Goal: Task Accomplishment & Management: Manage account settings

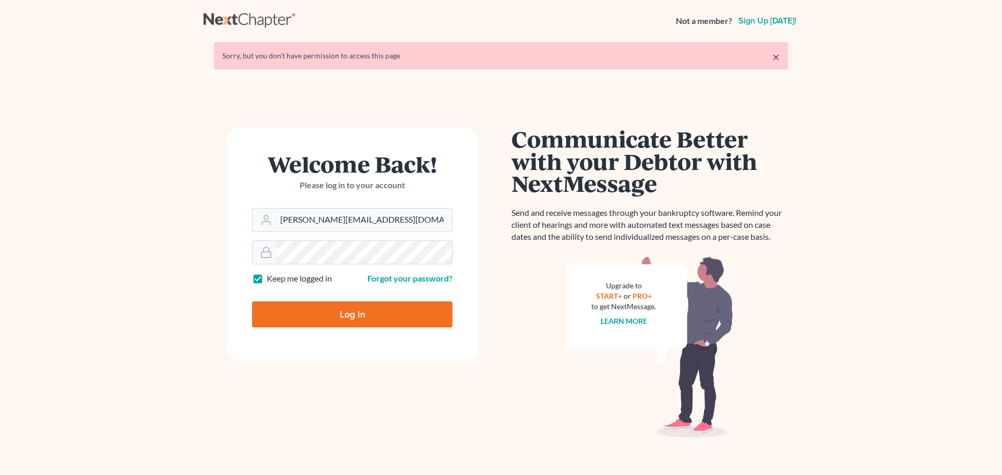
click at [388, 310] on input "Log In" at bounding box center [352, 315] width 200 height 26
type input "Thinking..."
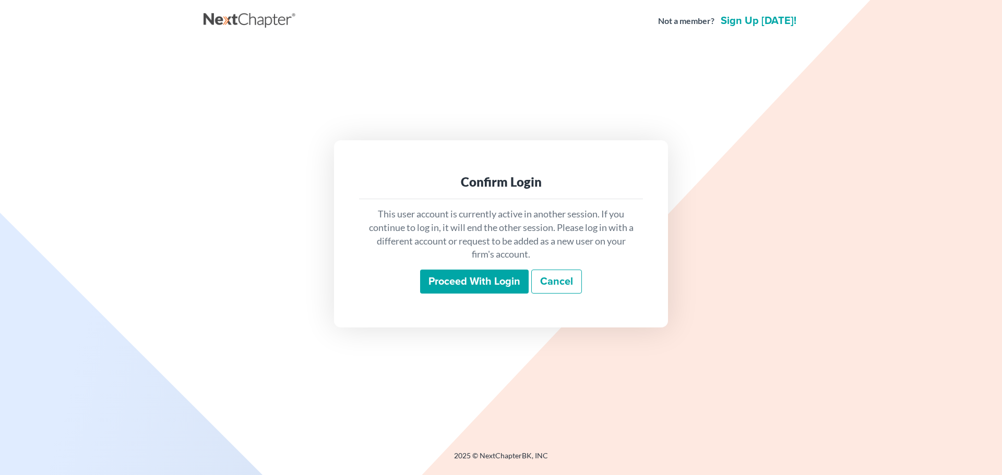
click at [451, 287] on input "Proceed with login" at bounding box center [474, 282] width 109 height 24
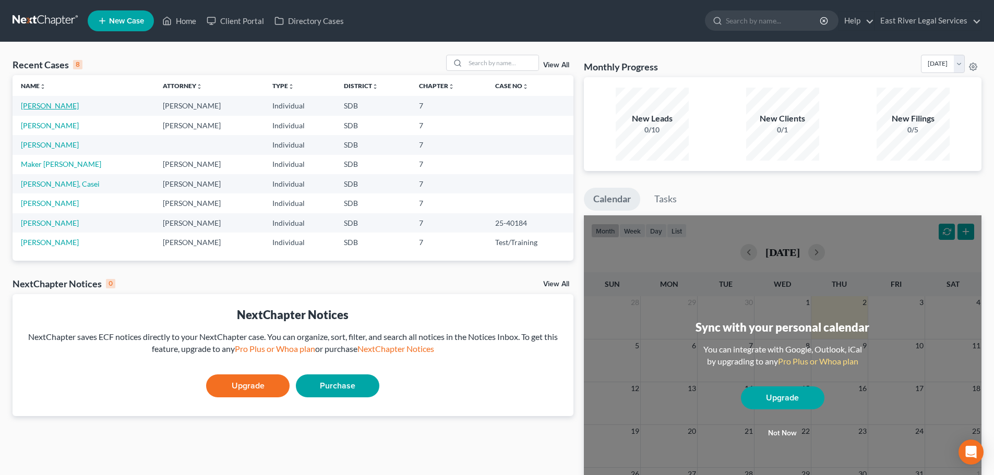
click at [51, 109] on link "Neuroth, Mary" at bounding box center [50, 105] width 58 height 9
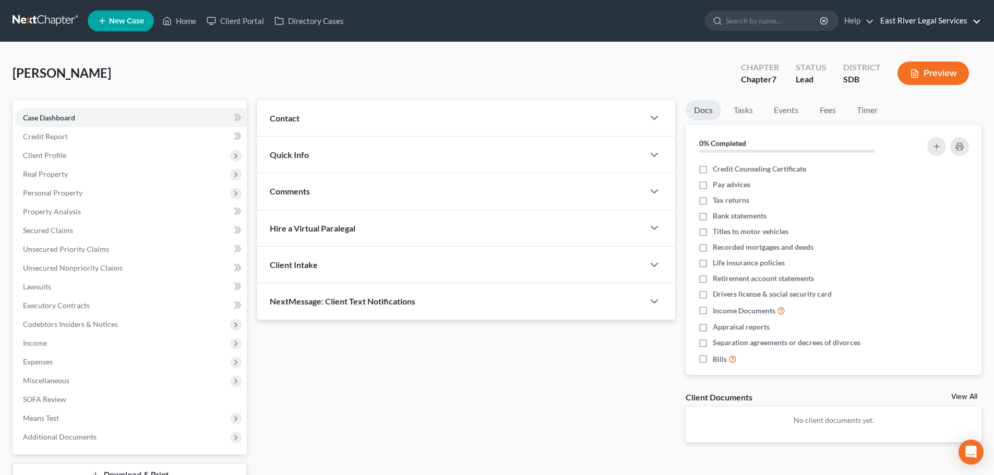
click at [942, 26] on link "East River Legal Services" at bounding box center [928, 20] width 106 height 19
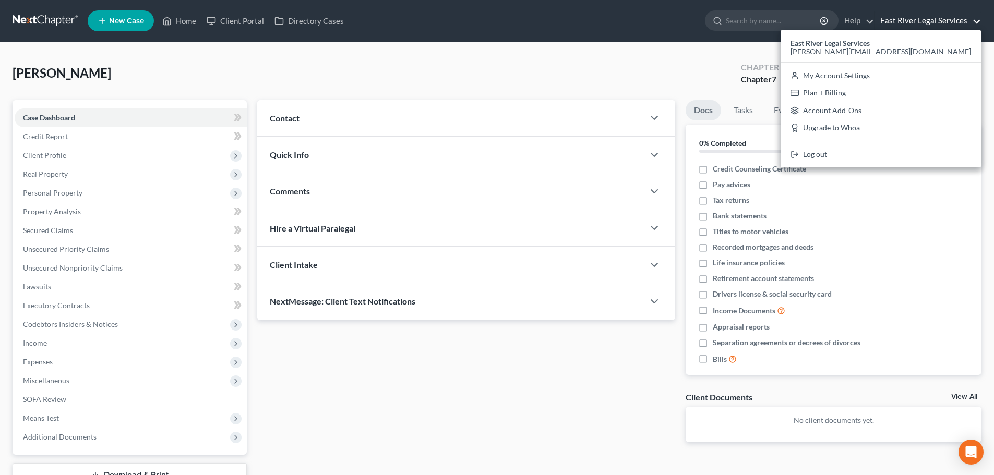
click at [614, 28] on ul "New Case Home Client Portal Directory Cases - No Result - See all results Or Pr…" at bounding box center [535, 20] width 894 height 27
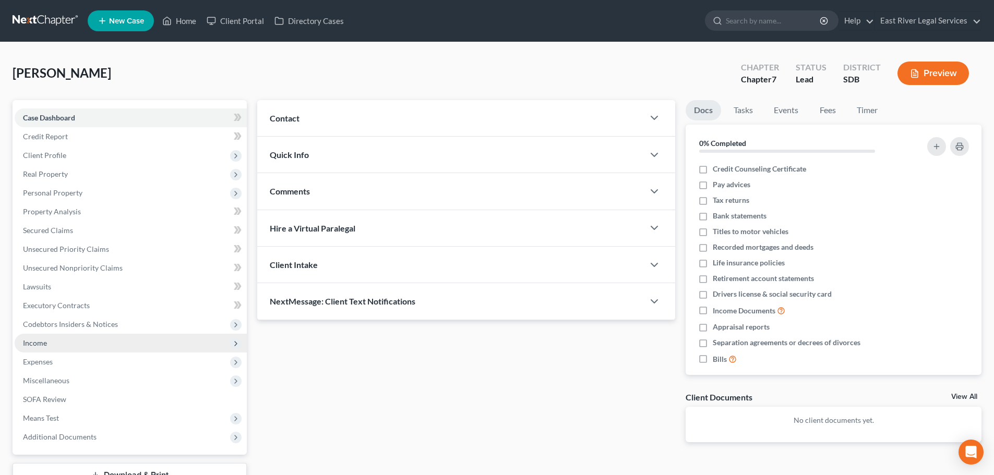
click at [32, 339] on span "Income" at bounding box center [35, 343] width 24 height 9
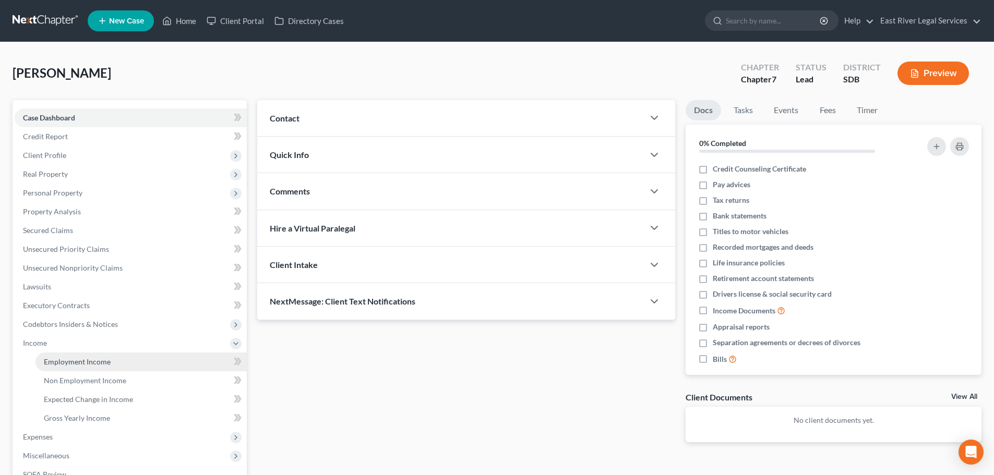
click at [75, 364] on span "Employment Income" at bounding box center [77, 361] width 67 height 9
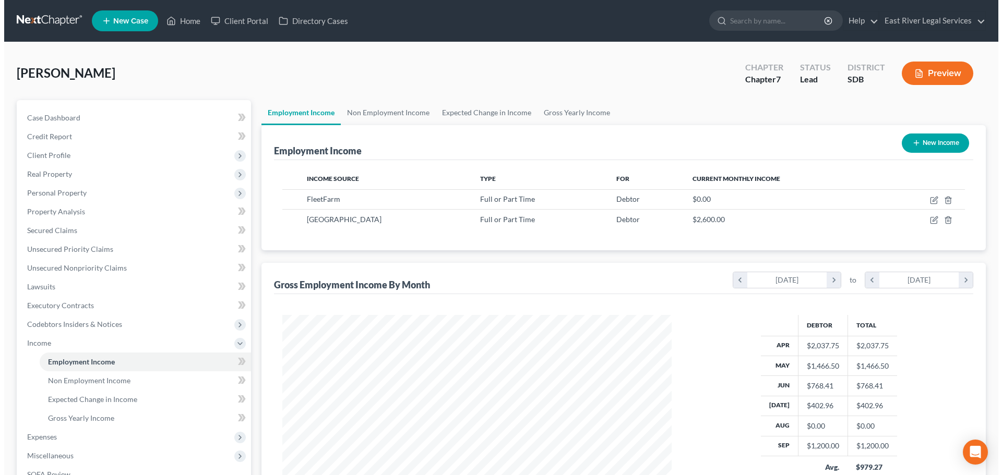
scroll to position [195, 410]
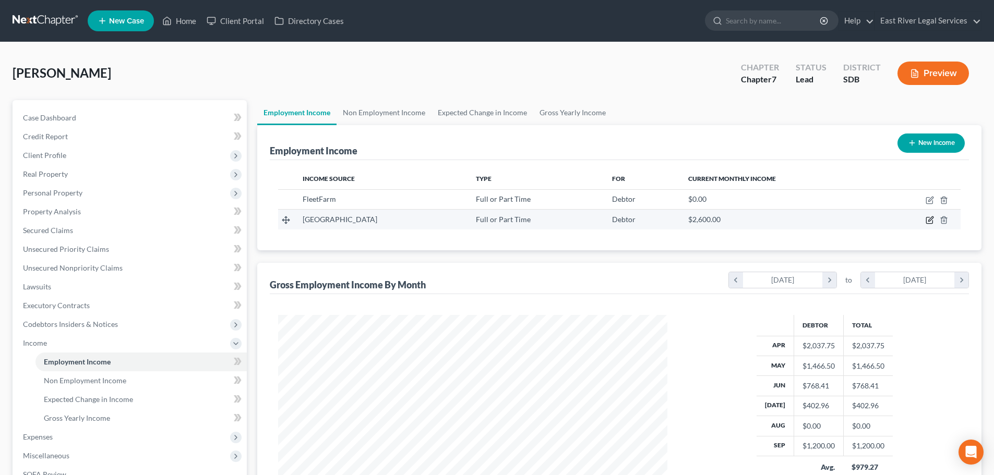
click at [928, 219] on icon "button" at bounding box center [930, 220] width 8 height 8
select select "0"
select select "43"
select select "2"
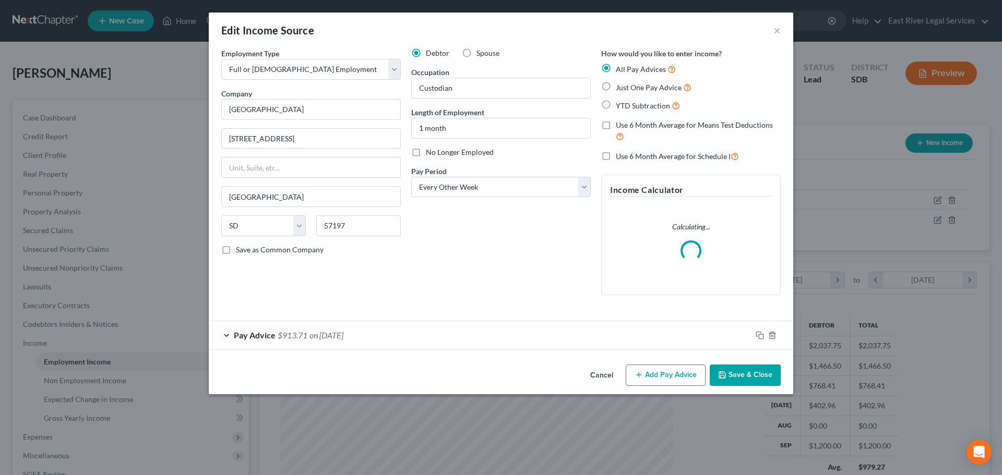
click at [673, 367] on button "Add Pay Advice" at bounding box center [666, 376] width 80 height 22
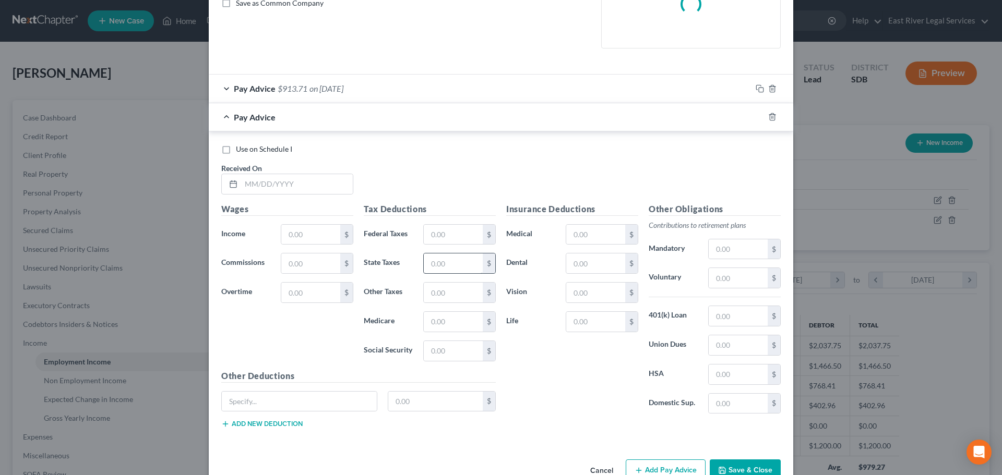
scroll to position [261, 0]
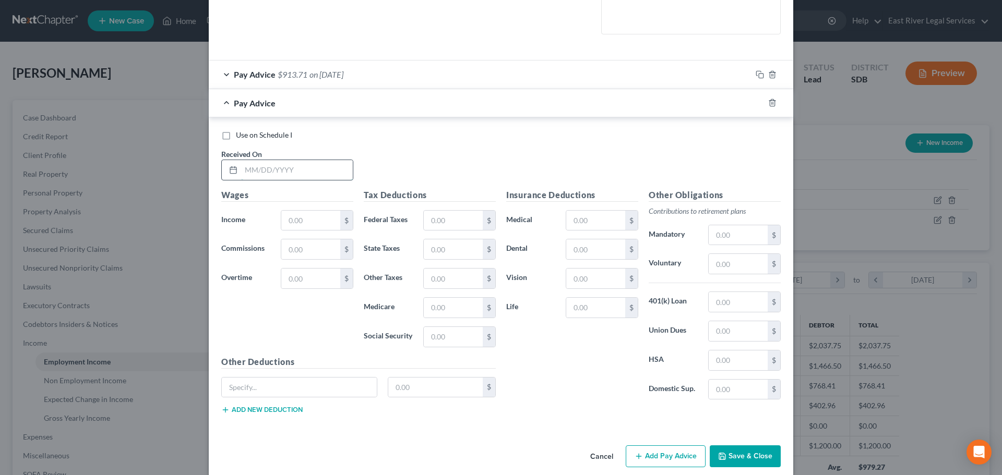
drag, startPoint x: 241, startPoint y: 173, endPoint x: 233, endPoint y: 170, distance: 7.8
click at [235, 173] on div at bounding box center [287, 170] width 132 height 21
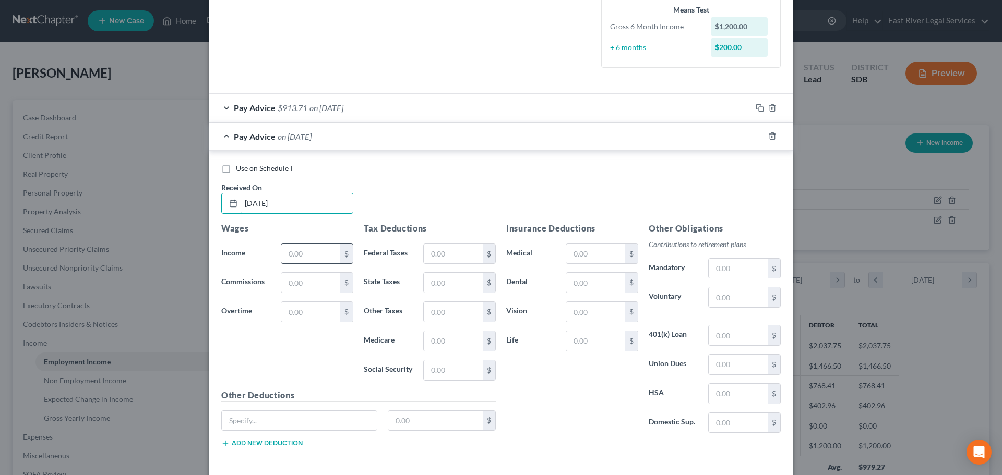
type input "10/2/2025"
click at [285, 257] on input "text" at bounding box center [310, 254] width 59 height 20
type input "1,200.00"
click at [428, 253] on input "text" at bounding box center [453, 254] width 59 height 20
type input "48.12"
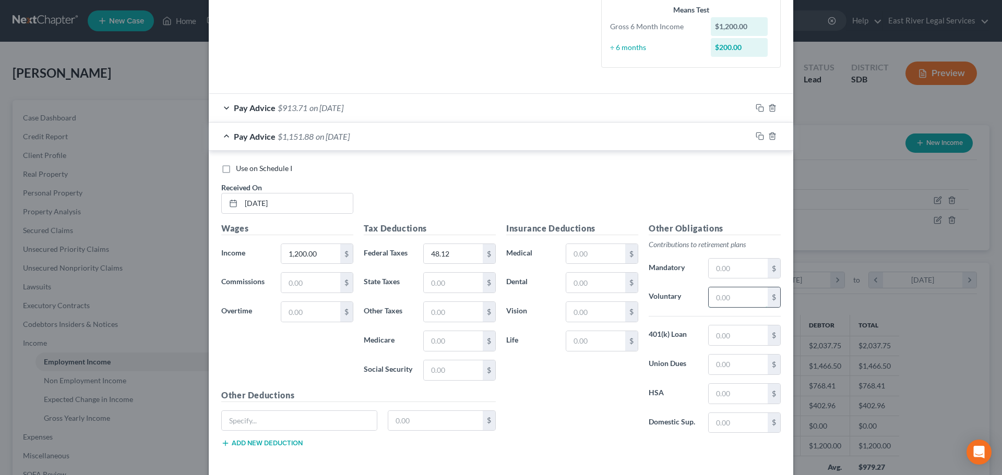
click at [722, 297] on input "text" at bounding box center [738, 297] width 59 height 20
type input "48.00"
click at [449, 341] on input "text" at bounding box center [453, 341] width 59 height 20
type input "15.98"
click at [429, 373] on input "text" at bounding box center [453, 371] width 59 height 20
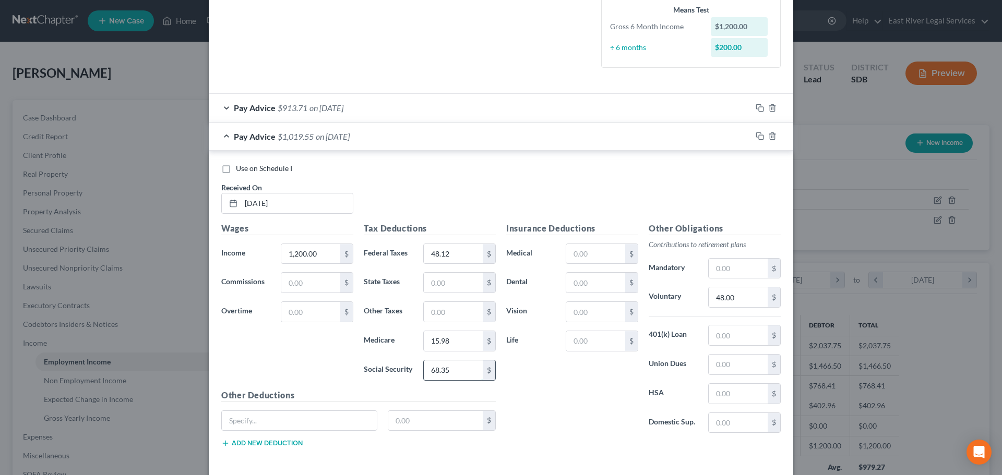
type input "68.35"
click at [573, 256] on input "text" at bounding box center [595, 254] width 59 height 20
type input "67.32"
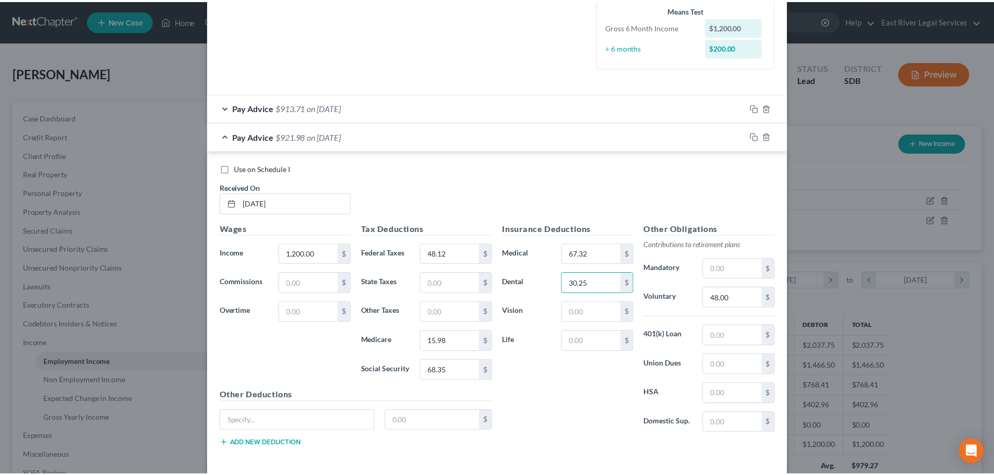
scroll to position [307, 0]
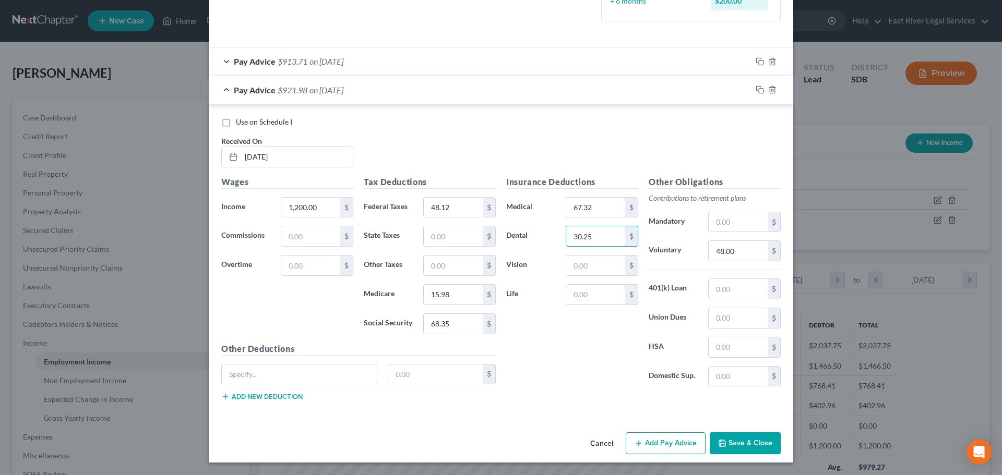
type input "30.25"
click at [755, 434] on button "Save & Close" at bounding box center [745, 444] width 71 height 22
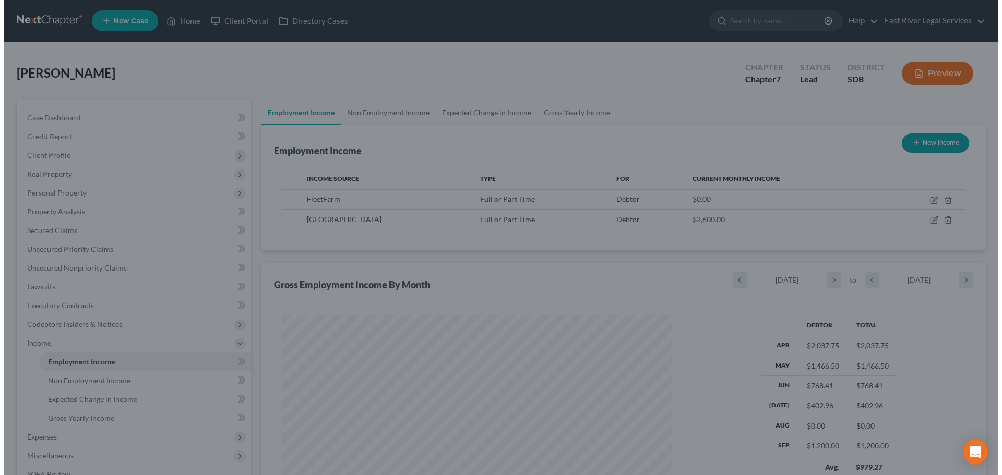
scroll to position [521554, 521338]
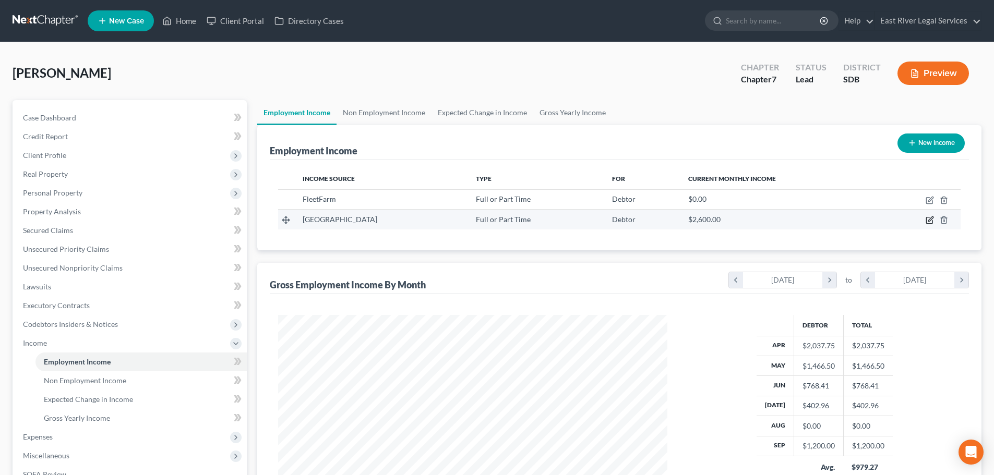
click at [926, 222] on icon "button" at bounding box center [929, 221] width 6 height 6
select select "0"
select select "43"
select select "2"
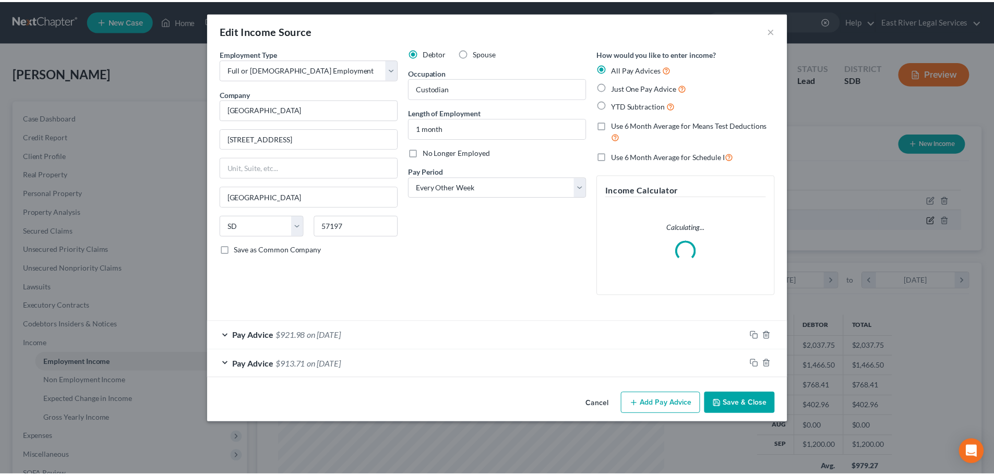
scroll to position [196, 414]
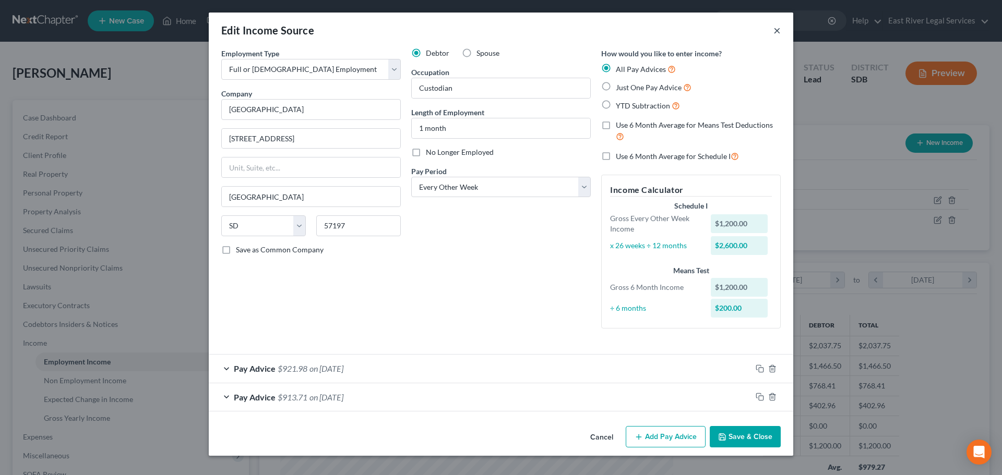
click at [775, 32] on button "×" at bounding box center [776, 30] width 7 height 13
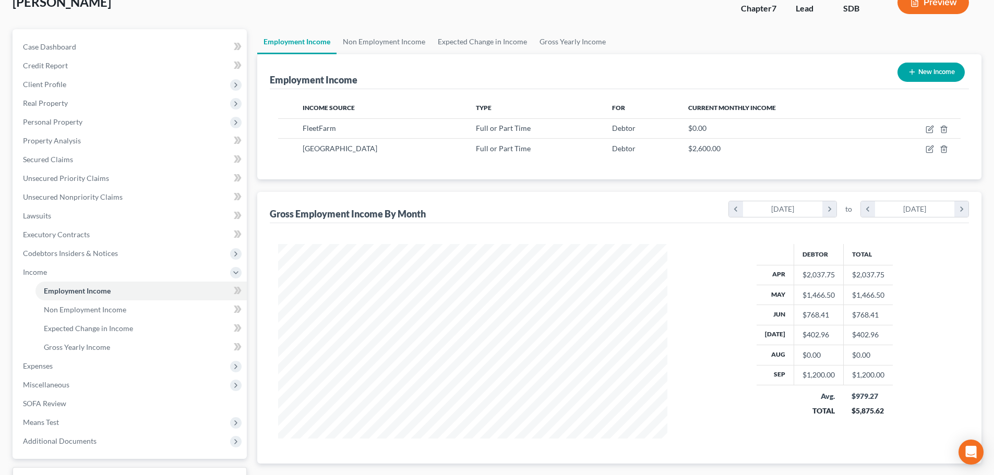
scroll to position [0, 0]
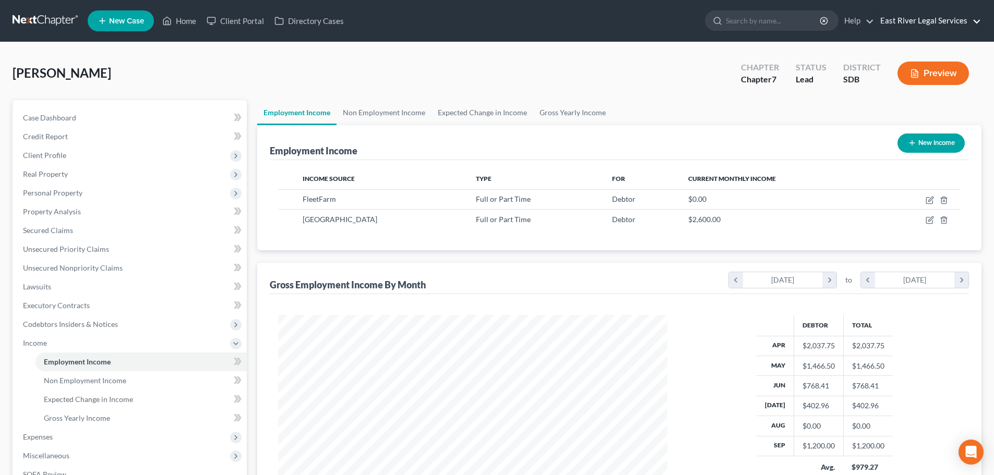
click at [909, 20] on link "East River Legal Services" at bounding box center [928, 20] width 106 height 19
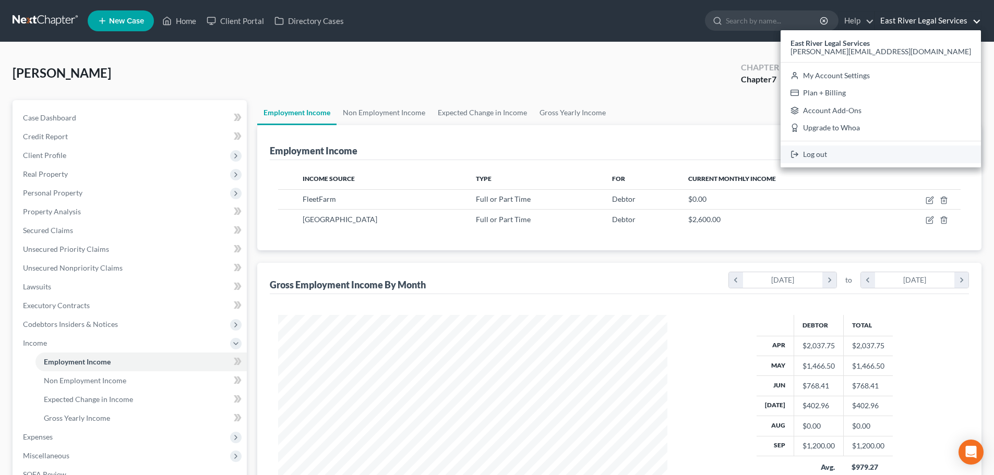
click at [799, 151] on icon at bounding box center [794, 154] width 8 height 13
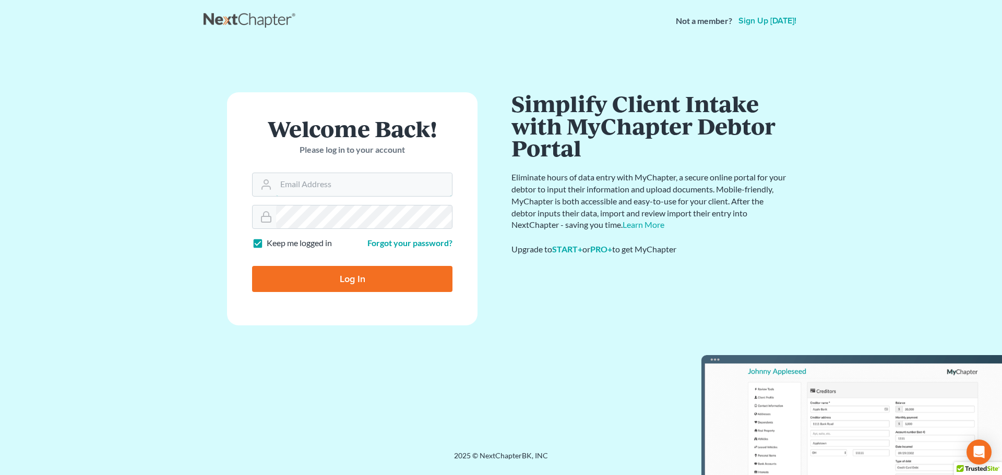
type input "[PERSON_NAME][EMAIL_ADDRESS][DOMAIN_NAME]"
click at [361, 280] on input "Log In" at bounding box center [352, 279] width 200 height 26
type input "Thinking..."
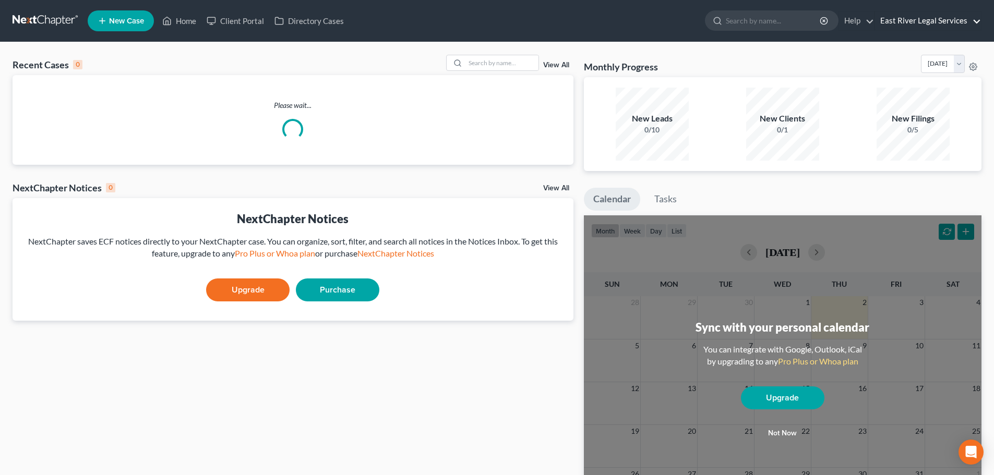
click at [931, 25] on link "East River Legal Services" at bounding box center [928, 20] width 106 height 19
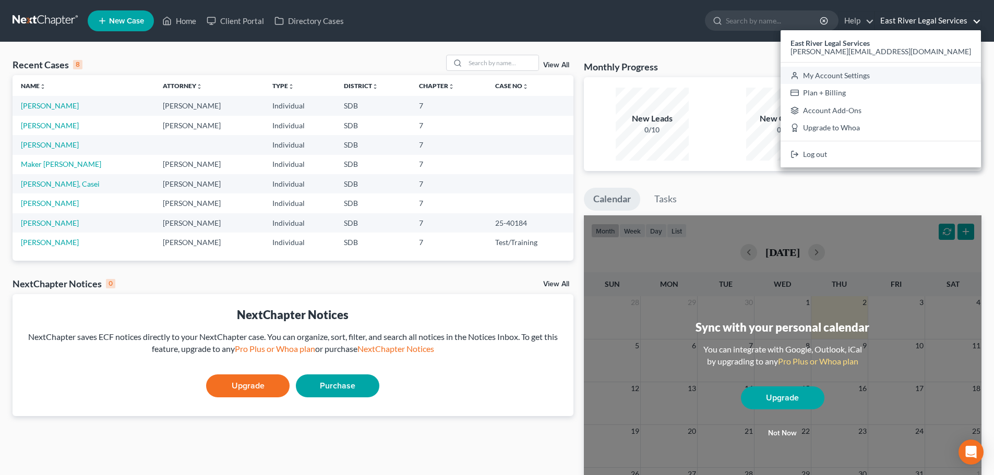
click at [933, 76] on link "My Account Settings" at bounding box center [881, 76] width 200 height 18
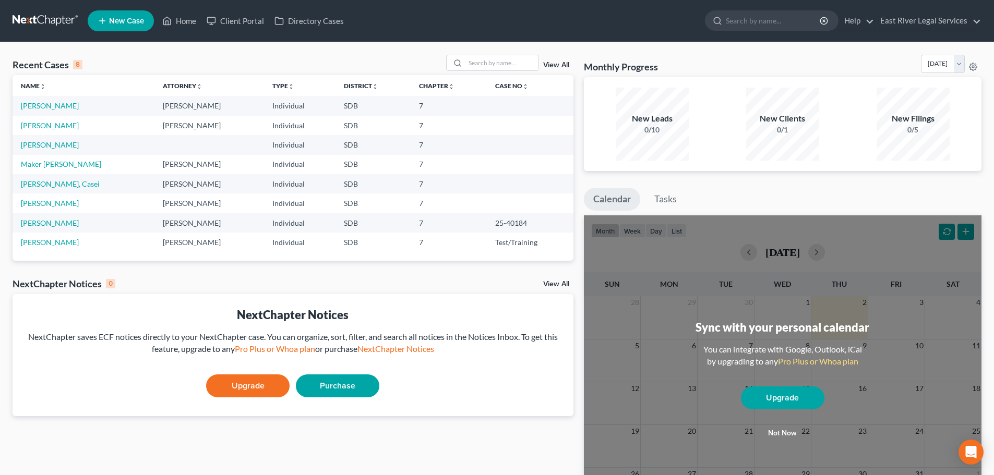
select select "73"
select select "24"
select select "43"
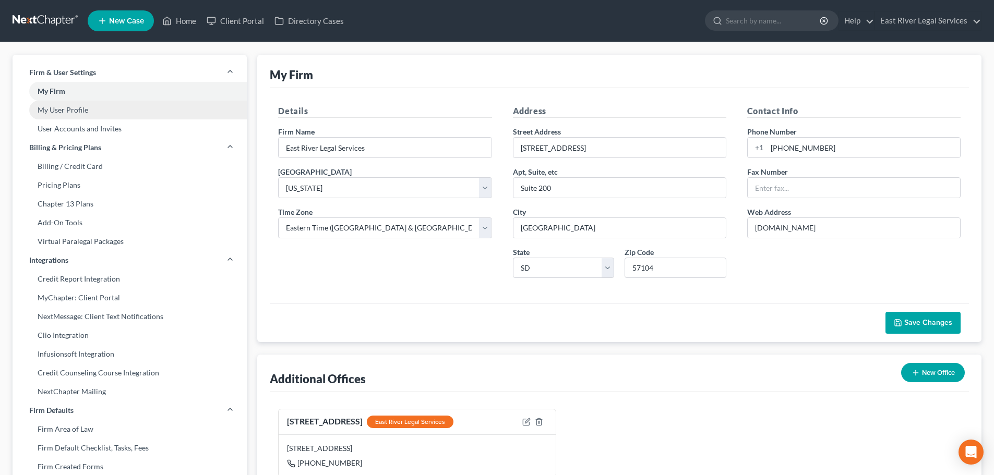
click at [84, 109] on link "My User Profile" at bounding box center [130, 110] width 234 height 19
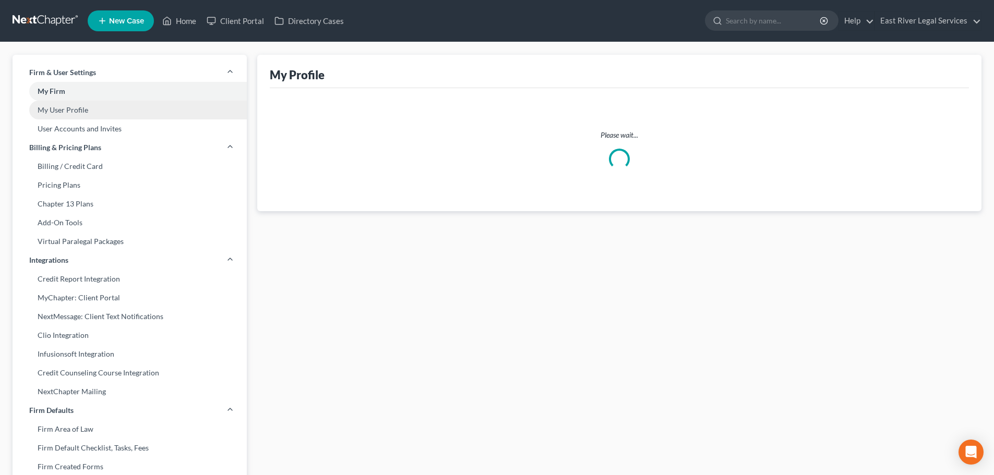
select select "43"
select select "paralegal"
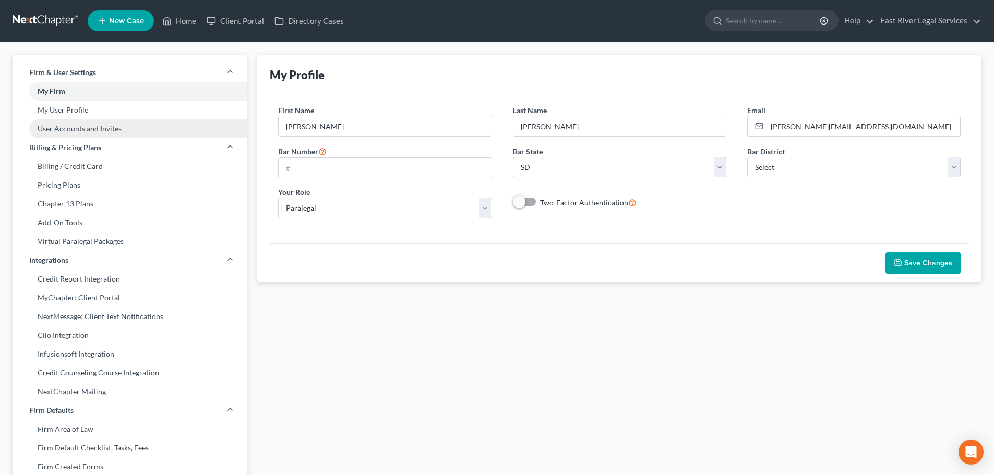
click at [116, 129] on link "User Accounts and Invites" at bounding box center [130, 128] width 234 height 19
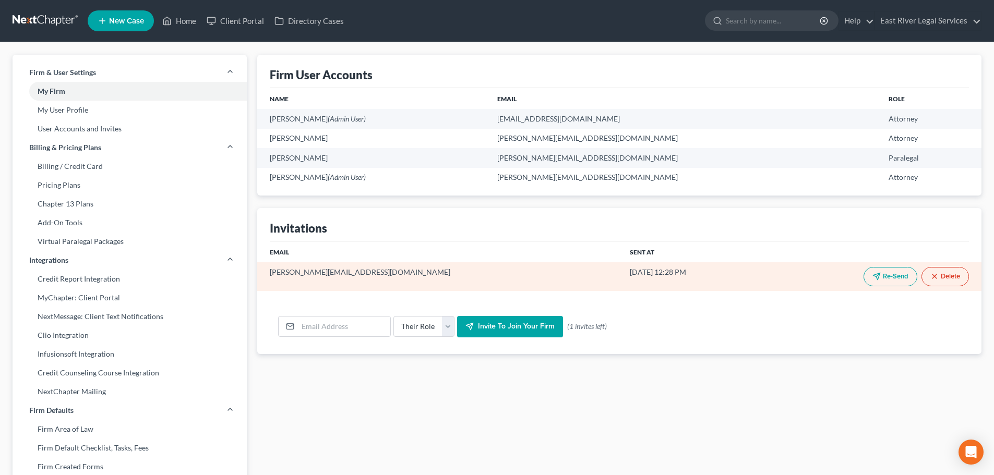
click at [946, 277] on button "Delete" at bounding box center [944, 276] width 47 height 19
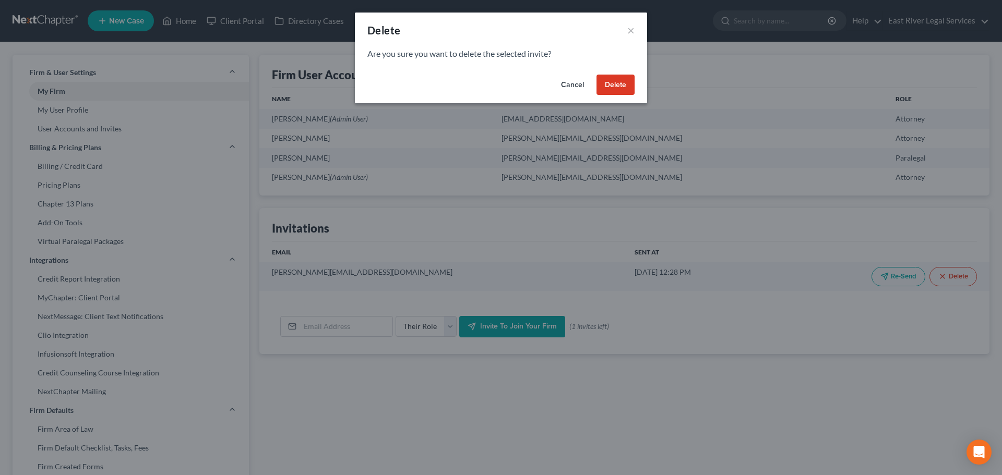
click at [615, 82] on button "Delete" at bounding box center [615, 85] width 38 height 21
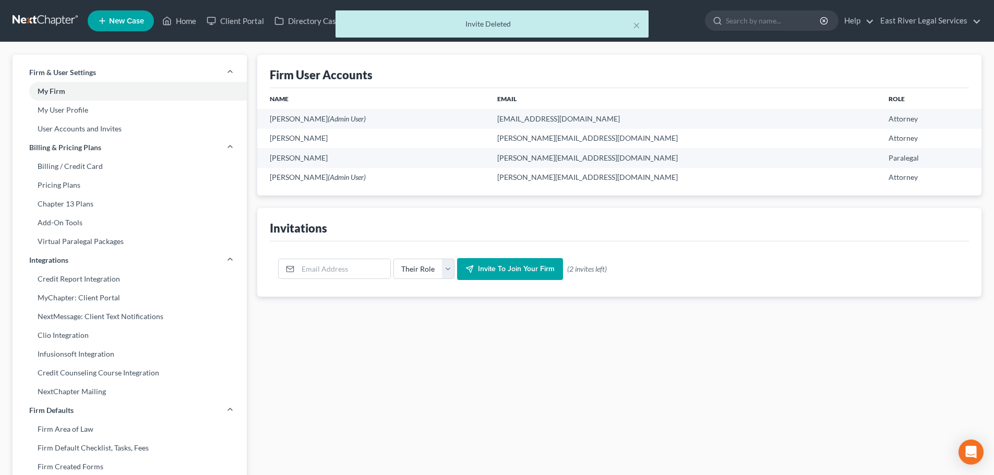
click at [599, 390] on div "Firm User Accounts Name Email Role Lea Wroblewski (Admin User) lea@erlservices.…" at bounding box center [619, 398] width 735 height 687
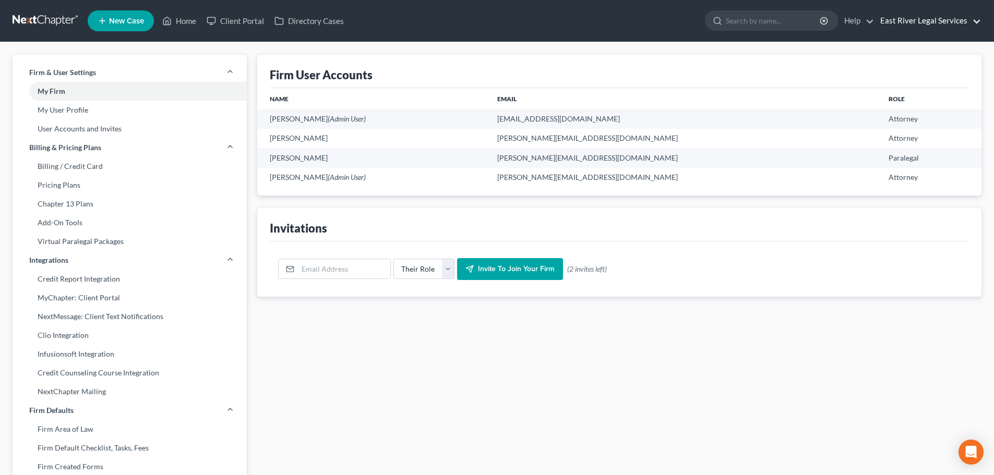
click at [916, 20] on link "East River Legal Services" at bounding box center [928, 20] width 106 height 19
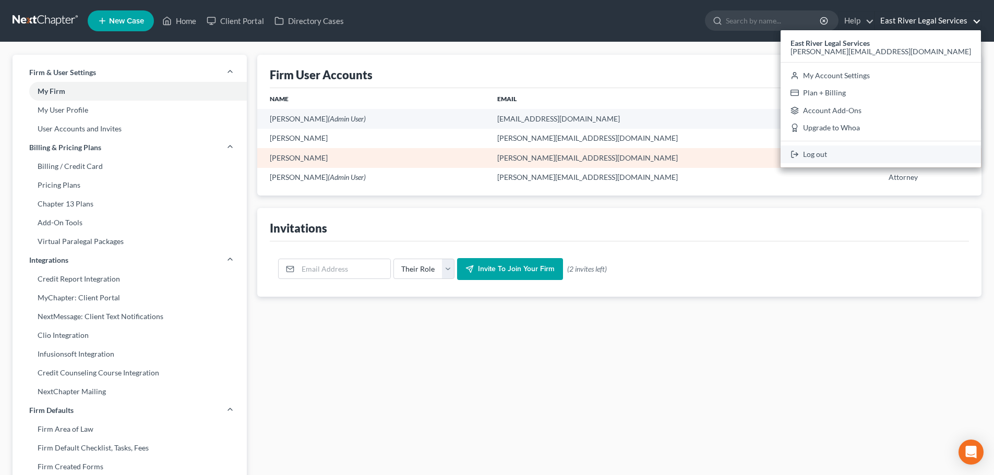
click at [919, 158] on link "Log out" at bounding box center [881, 155] width 200 height 18
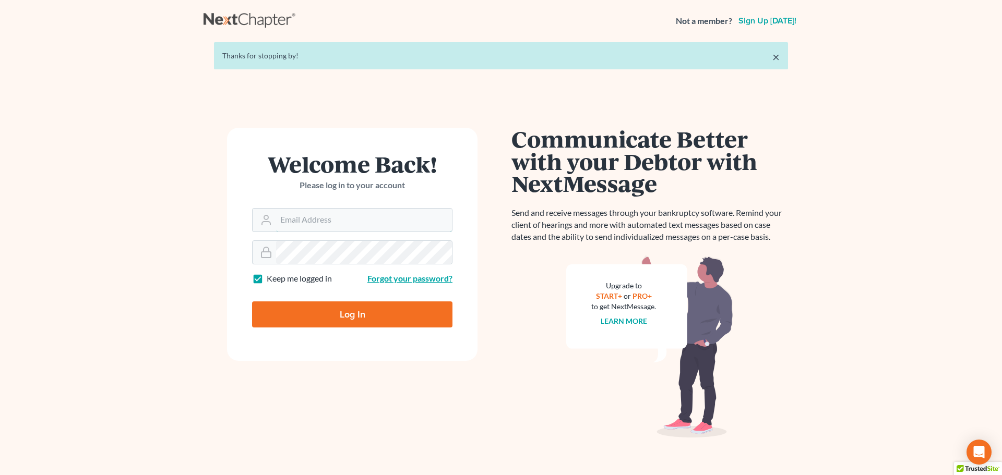
type input "[PERSON_NAME][EMAIL_ADDRESS][DOMAIN_NAME]"
click at [438, 278] on link "Forgot your password?" at bounding box center [409, 278] width 85 height 10
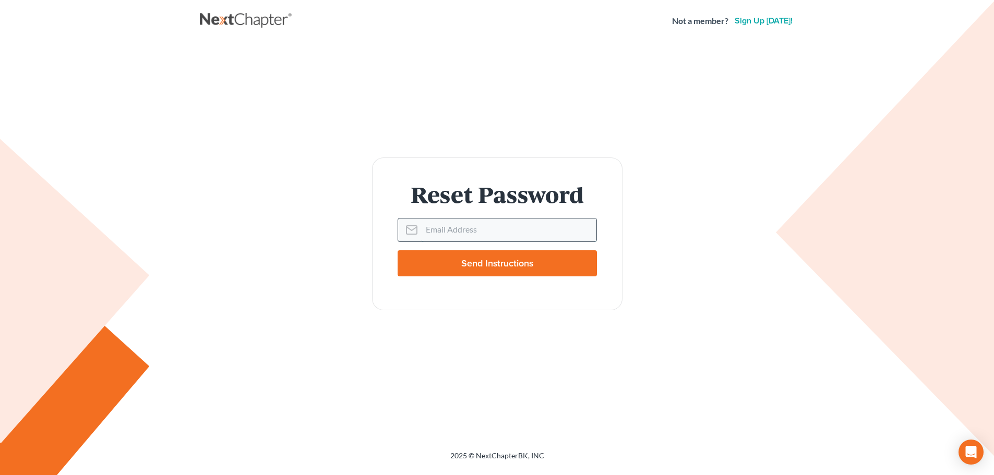
click at [434, 233] on input "Email Address" at bounding box center [509, 230] width 175 height 23
type input "[PERSON_NAME][EMAIL_ADDRESS][DOMAIN_NAME]"
click at [481, 266] on input "Send Instructions" at bounding box center [497, 263] width 199 height 26
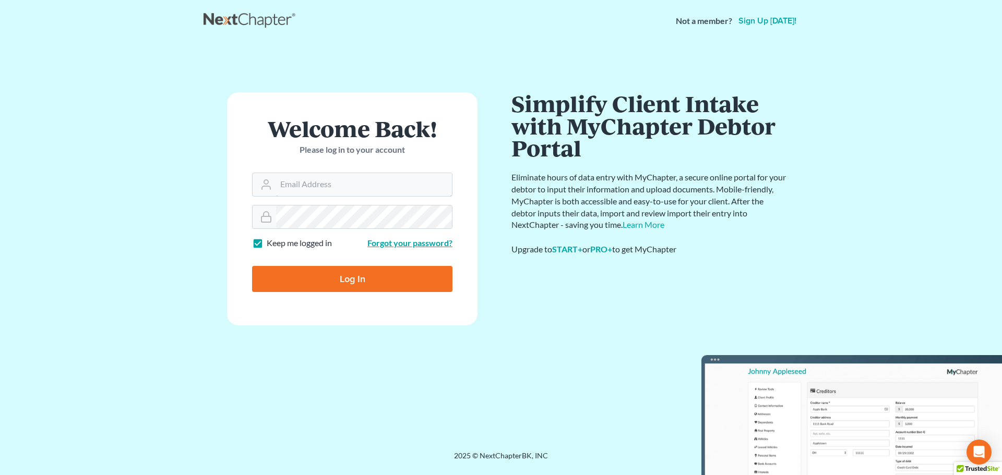
type input "kristina@erlservices.org"
click at [383, 245] on link "Forgot your password?" at bounding box center [409, 243] width 85 height 10
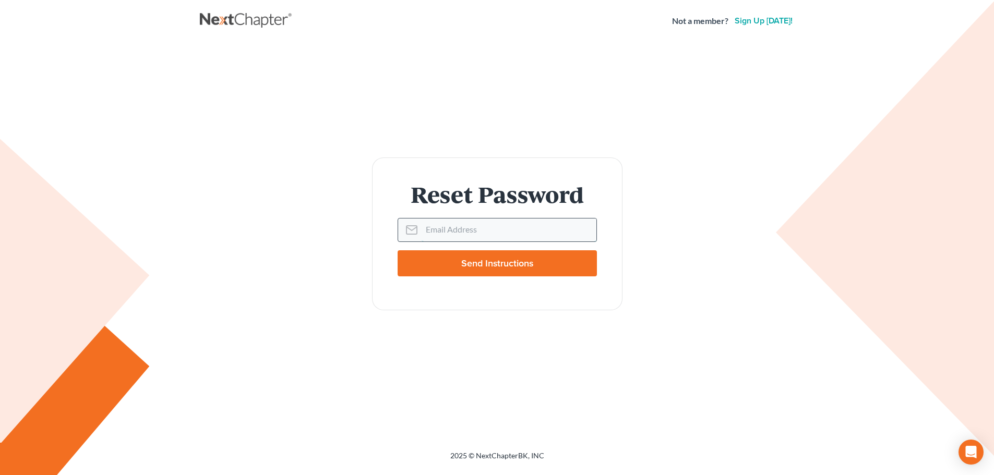
click at [440, 231] on input "Email Address" at bounding box center [509, 230] width 175 height 23
type input "[PERSON_NAME][EMAIL_ADDRESS][DOMAIN_NAME]"
click at [494, 261] on input "Send Instructions" at bounding box center [497, 263] width 199 height 26
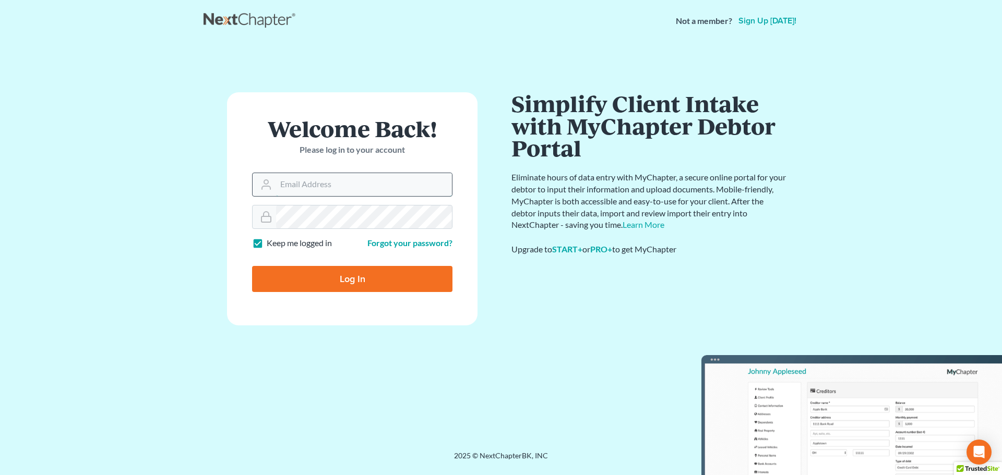
type input "[PERSON_NAME][EMAIL_ADDRESS][DOMAIN_NAME]"
drag, startPoint x: 386, startPoint y: 191, endPoint x: 259, endPoint y: 209, distance: 127.5
click at [259, 209] on form "Welcome Back! Please log in to your account Email Address [PERSON_NAME][EMAIL_A…" at bounding box center [352, 208] width 250 height 233
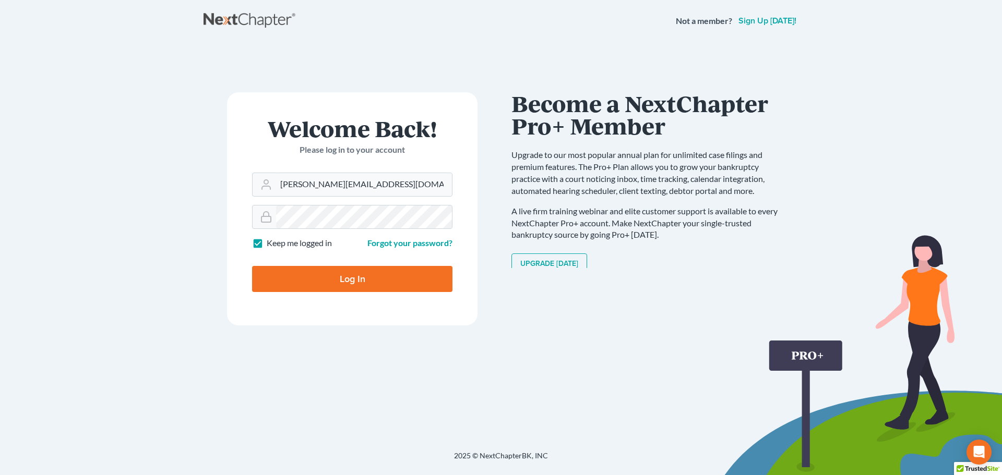
drag, startPoint x: 305, startPoint y: 284, endPoint x: 421, endPoint y: 250, distance: 120.5
click at [379, 355] on div "Welcome Back! Please log in to your account Email Address [PERSON_NAME][EMAIL_A…" at bounding box center [351, 246] width 297 height 308
click at [422, 247] on link "Forgot your password?" at bounding box center [409, 243] width 85 height 10
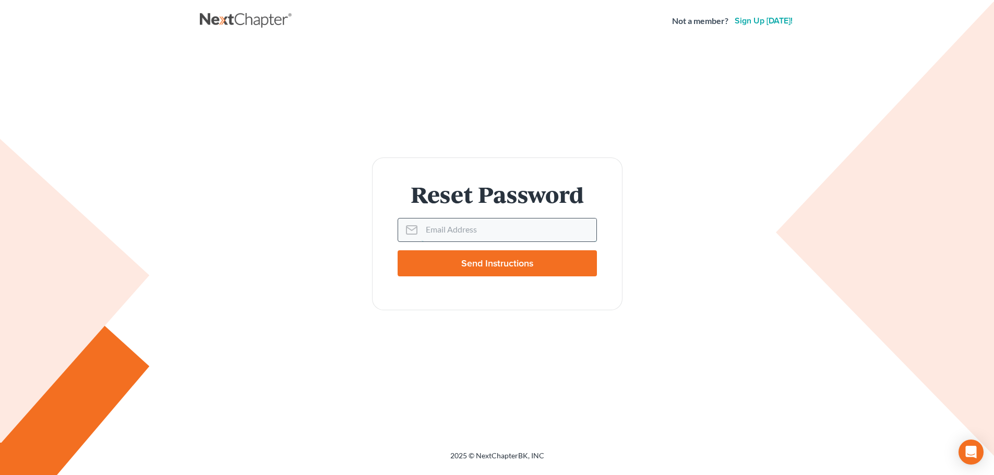
click at [432, 223] on input "Email Address" at bounding box center [509, 230] width 175 height 23
paste input "[PERSON_NAME][EMAIL_ADDRESS][DOMAIN_NAME]"
type input "[PERSON_NAME][EMAIL_ADDRESS][DOMAIN_NAME]"
click at [424, 264] on input "Send Instructions" at bounding box center [497, 263] width 199 height 26
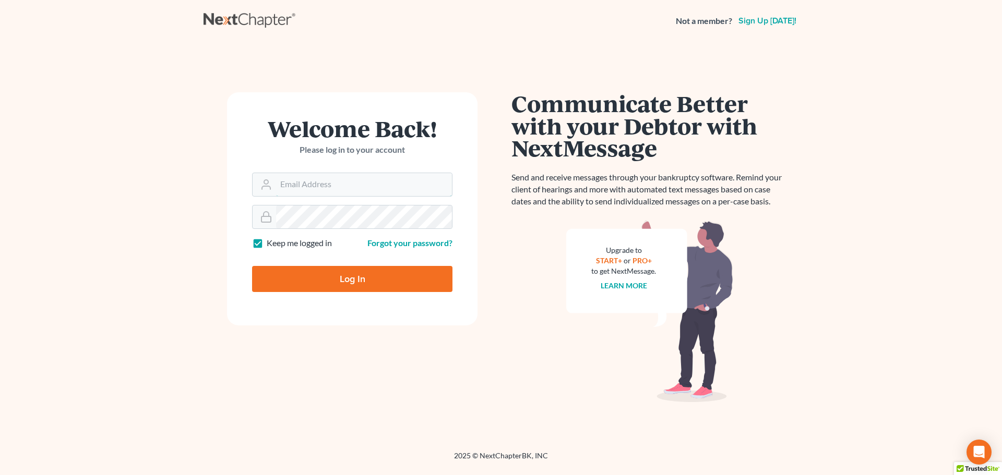
type input "[PERSON_NAME][EMAIL_ADDRESS][DOMAIN_NAME]"
click at [320, 275] on input "Log In" at bounding box center [352, 279] width 200 height 26
type input "Thinking..."
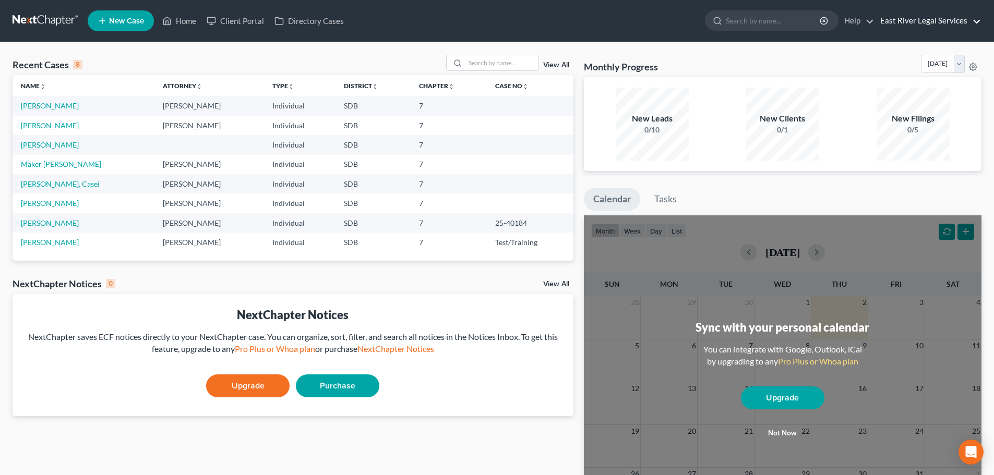
click at [913, 24] on link "East River Legal Services" at bounding box center [928, 20] width 106 height 19
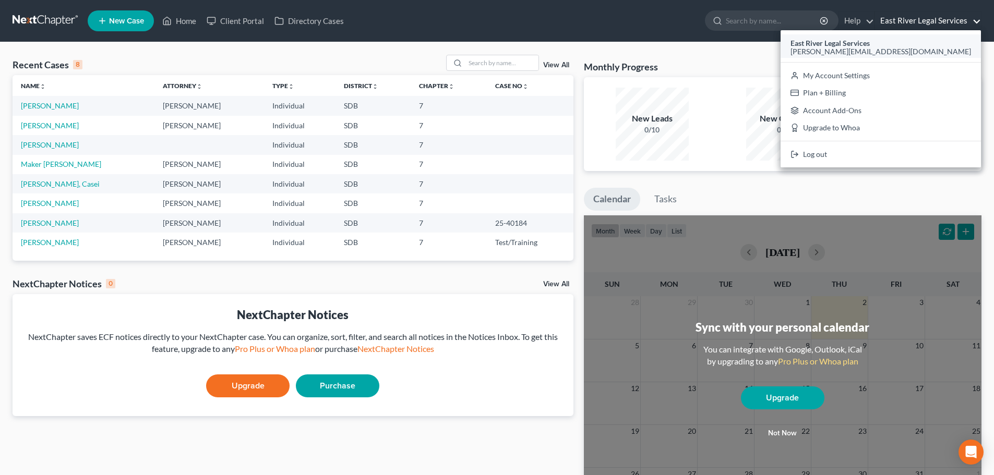
click at [901, 51] on span "[PERSON_NAME][EMAIL_ADDRESS][DOMAIN_NAME]" at bounding box center [880, 51] width 181 height 9
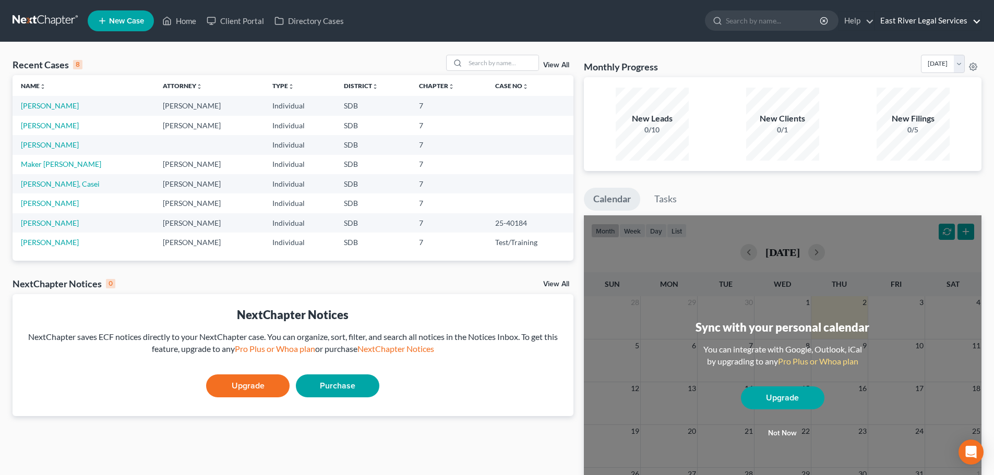
click at [927, 19] on link "East River Legal Services" at bounding box center [928, 20] width 106 height 19
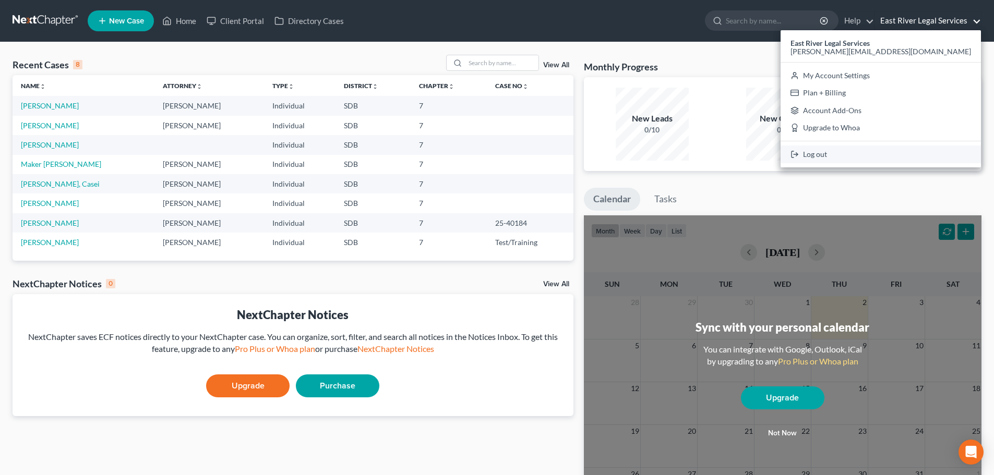
click at [916, 153] on link "Log out" at bounding box center [881, 155] width 200 height 18
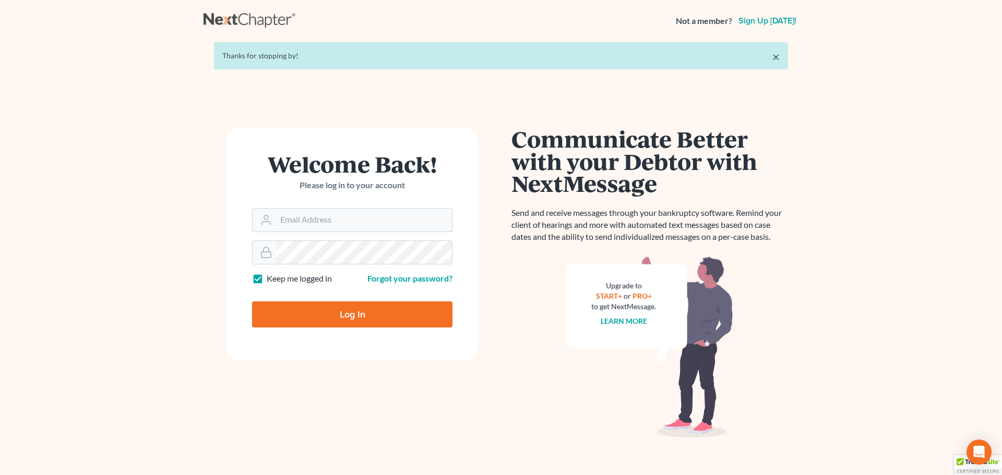
type input "[PERSON_NAME][EMAIL_ADDRESS][DOMAIN_NAME]"
click at [125, 241] on main "× Thanks for stopping by! Welcome Back! Please log in to your account Email Add…" at bounding box center [501, 251] width 1002 height 419
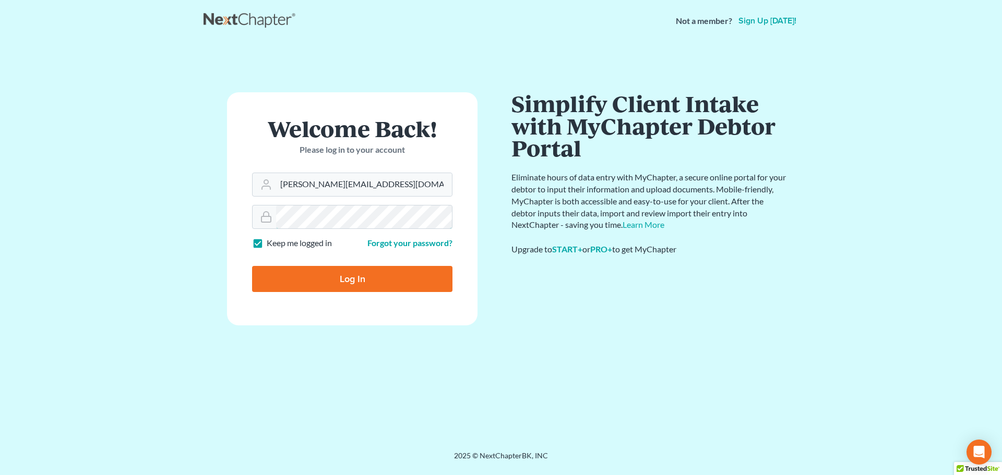
click at [252, 266] on input "Log In" at bounding box center [352, 279] width 200 height 26
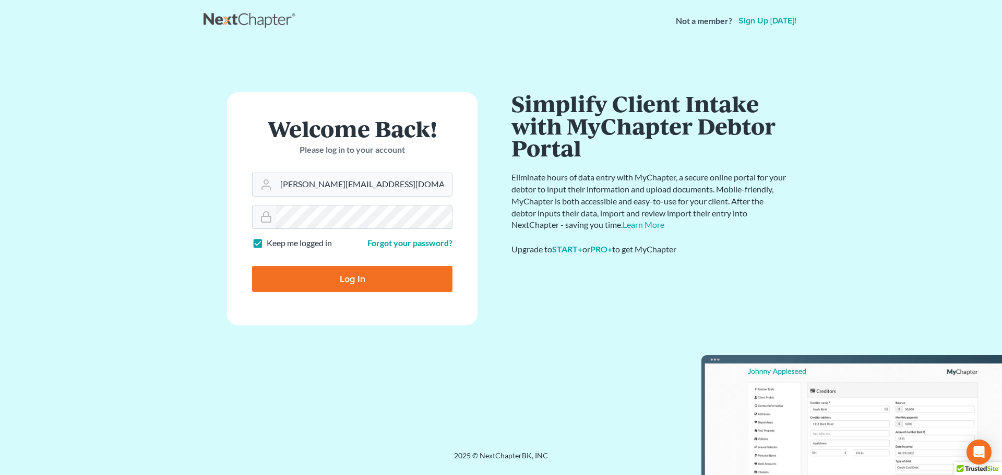
type input "Thinking..."
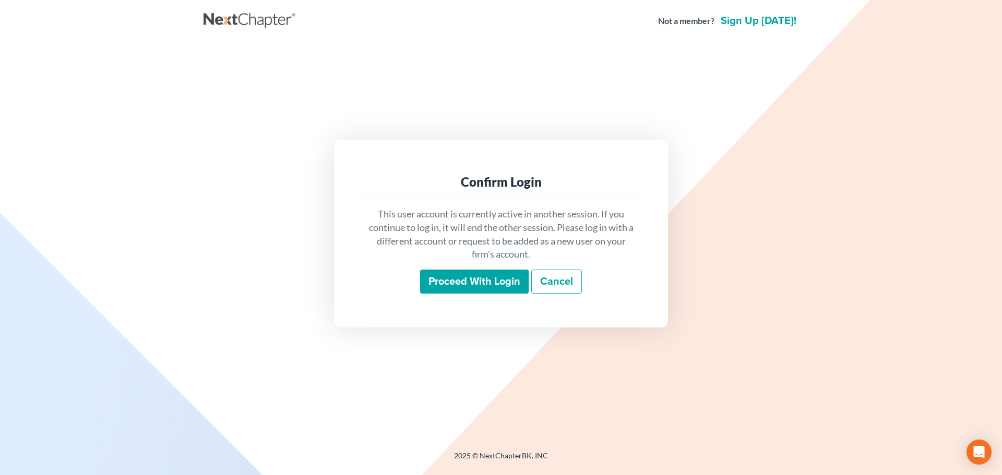
click at [483, 273] on input "Proceed with login" at bounding box center [474, 282] width 109 height 24
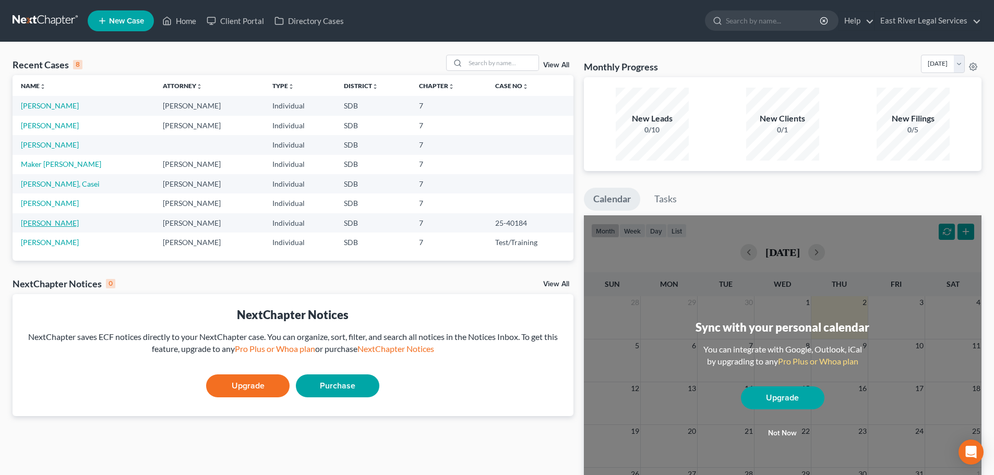
click at [46, 226] on link "[PERSON_NAME]" at bounding box center [50, 223] width 58 height 9
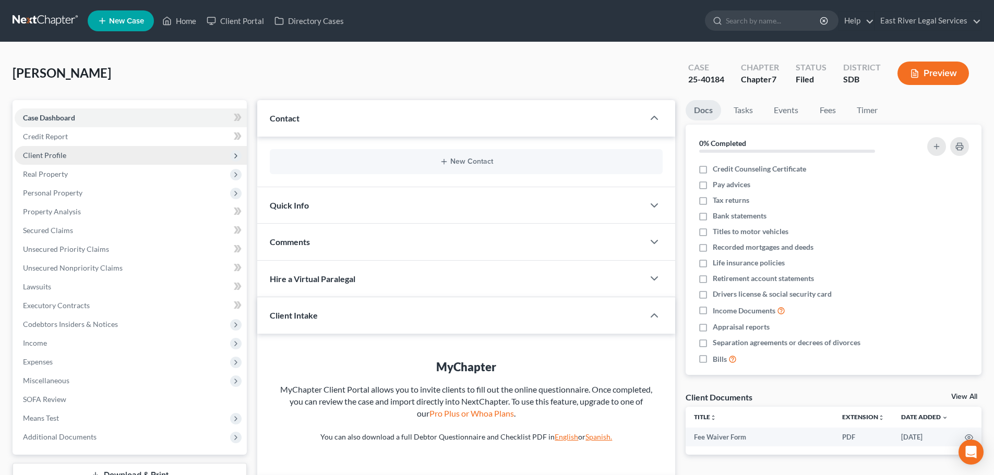
click at [52, 153] on span "Client Profile" at bounding box center [44, 155] width 43 height 9
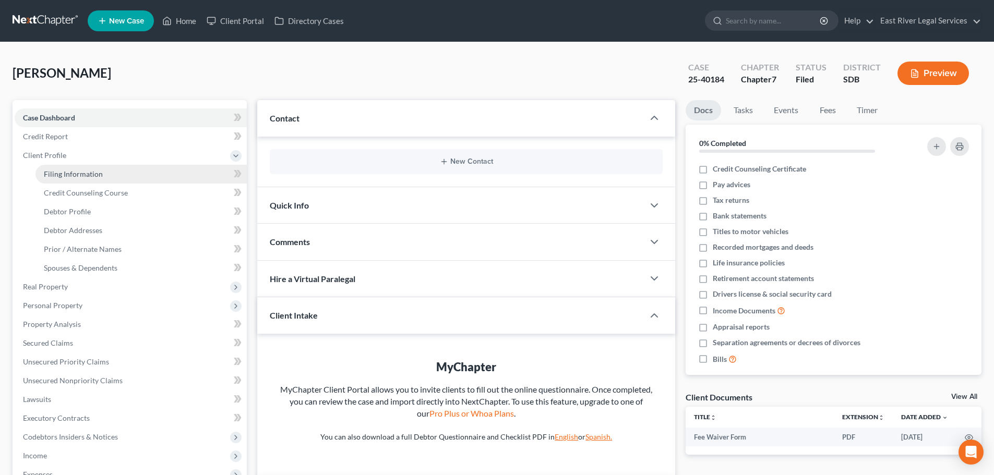
click at [84, 176] on span "Filing Information" at bounding box center [73, 174] width 59 height 9
select select "1"
select select "0"
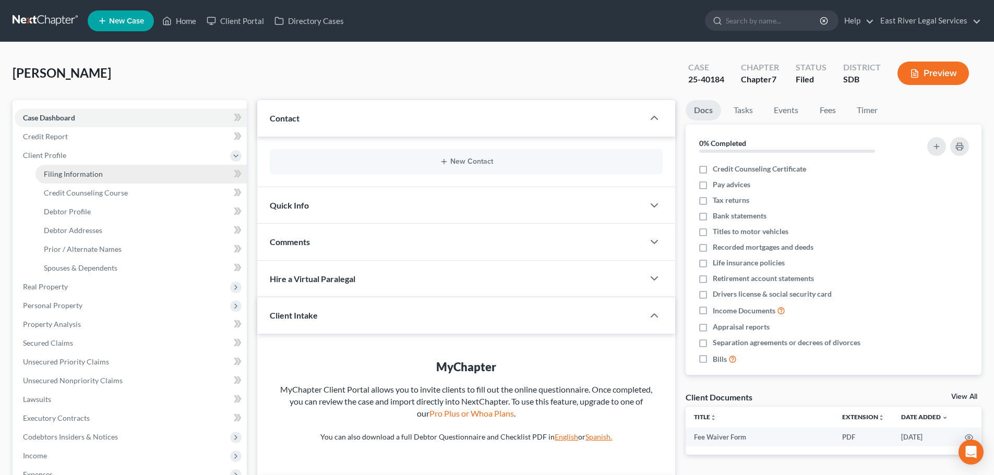
select select "43"
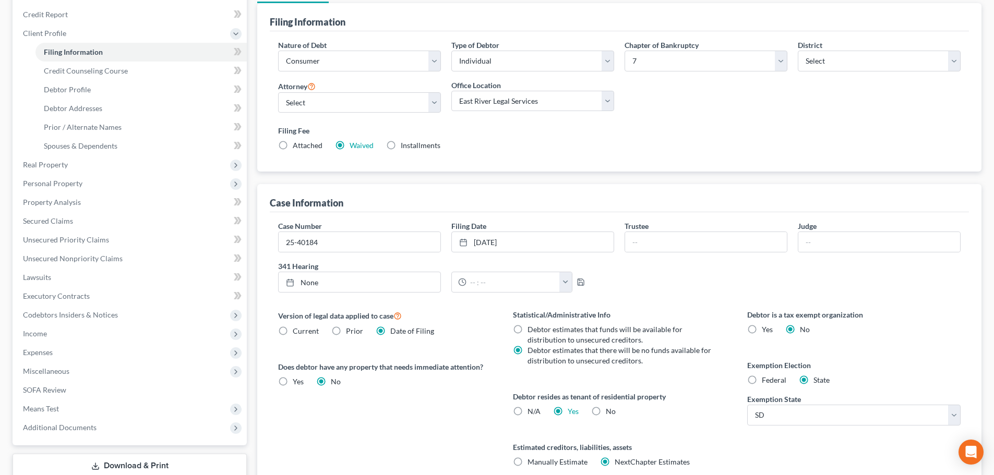
scroll to position [108, 0]
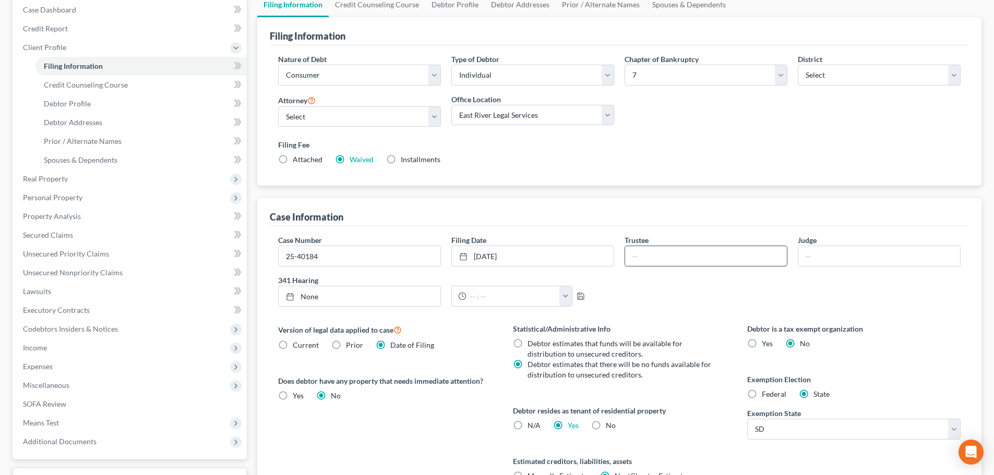
click at [716, 258] on input "text" at bounding box center [706, 256] width 162 height 20
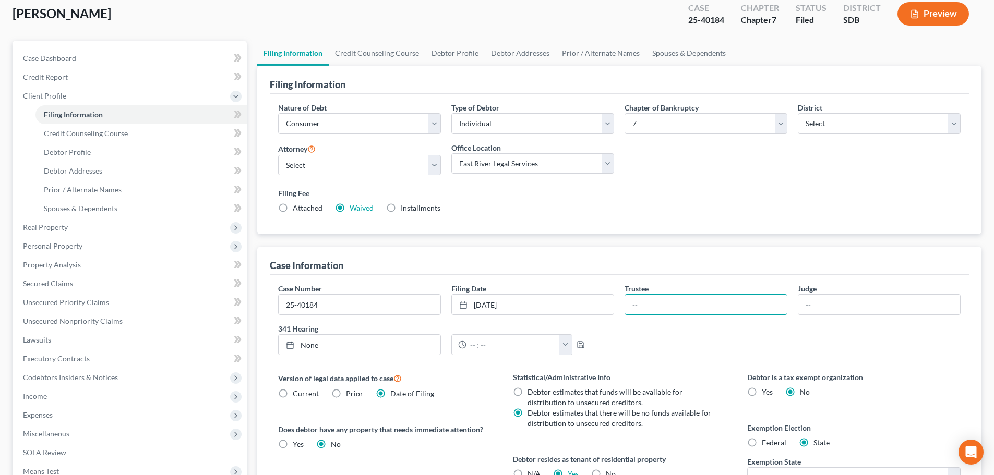
scroll to position [0, 0]
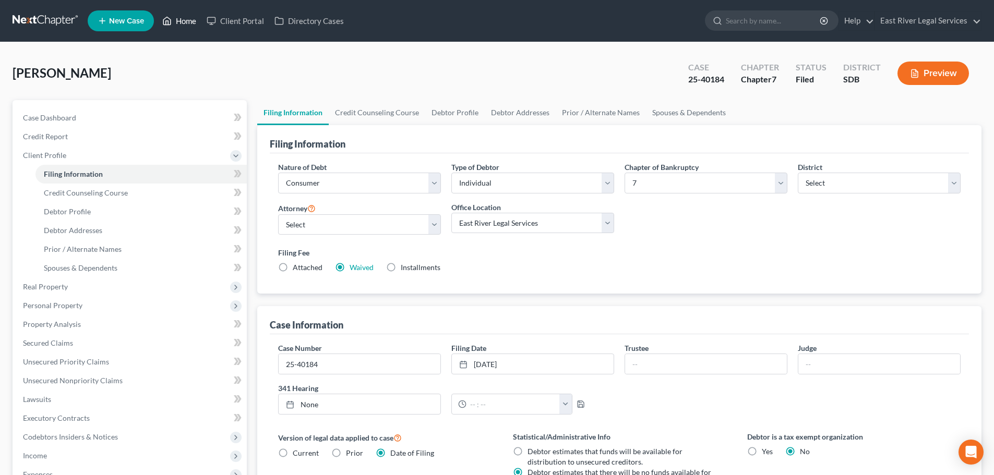
click at [182, 22] on link "Home" at bounding box center [179, 20] width 44 height 19
